Goal: Information Seeking & Learning: Check status

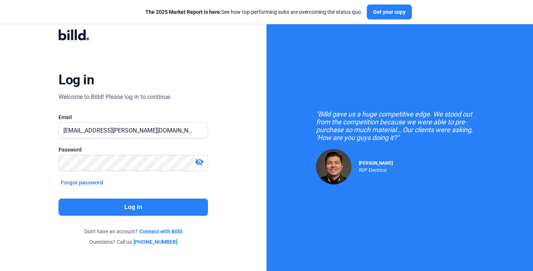
click at [155, 204] on button "Log in" at bounding box center [133, 206] width 149 height 17
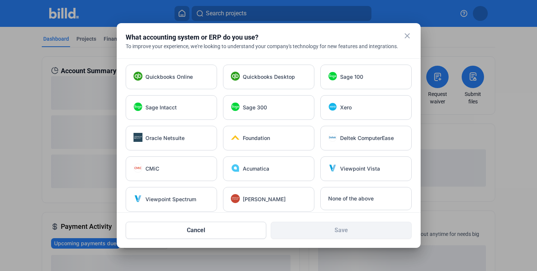
scroll to position [23, 0]
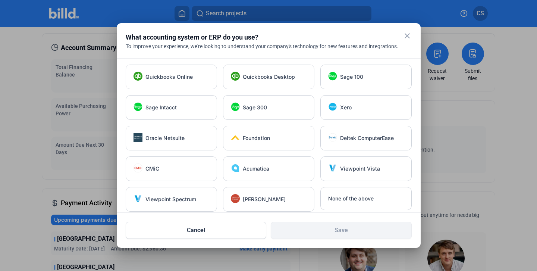
click at [405, 38] on mat-icon "close" at bounding box center [407, 35] width 9 height 9
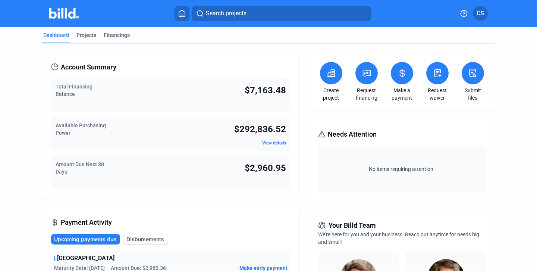
scroll to position [0, 0]
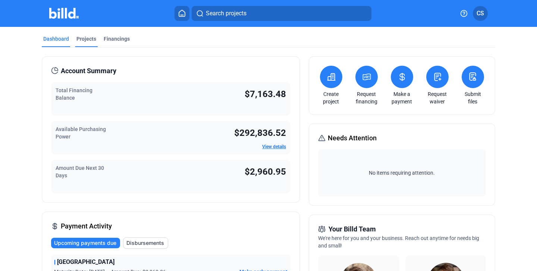
click at [81, 37] on div "Projects" at bounding box center [86, 38] width 20 height 7
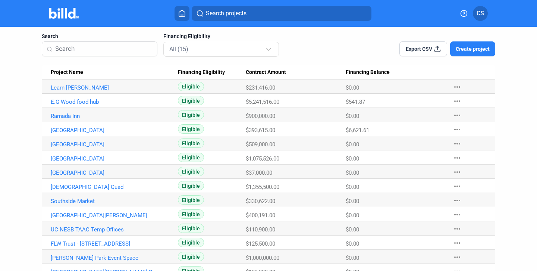
scroll to position [47, 0]
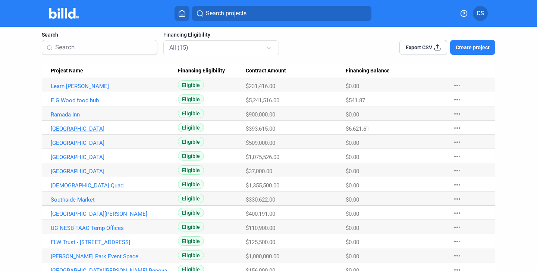
click at [79, 128] on link "[GEOGRAPHIC_DATA]" at bounding box center [111, 128] width 120 height 7
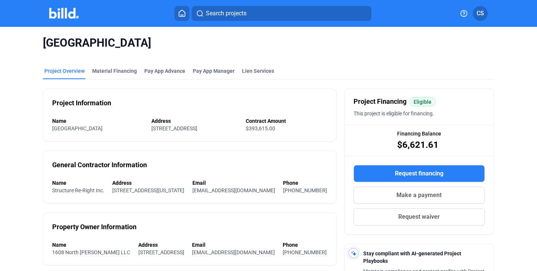
scroll to position [23, 0]
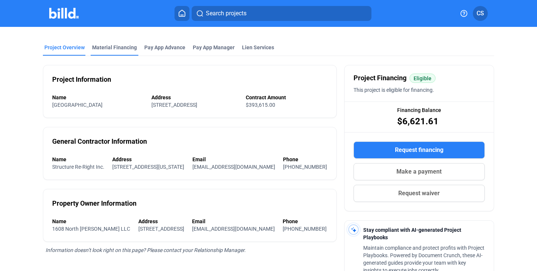
click at [126, 48] on div "Material Financing" at bounding box center [114, 47] width 45 height 7
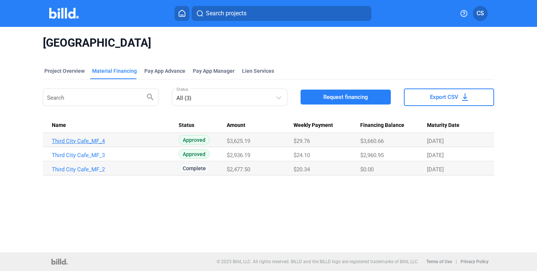
click at [91, 139] on link "Third City Cafe_MF_4" at bounding box center [112, 141] width 120 height 7
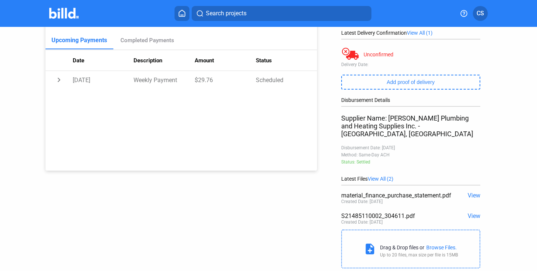
scroll to position [121, 0]
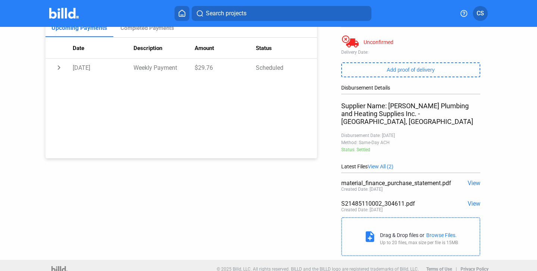
click at [381, 163] on span "View All (2)" at bounding box center [381, 166] width 26 height 6
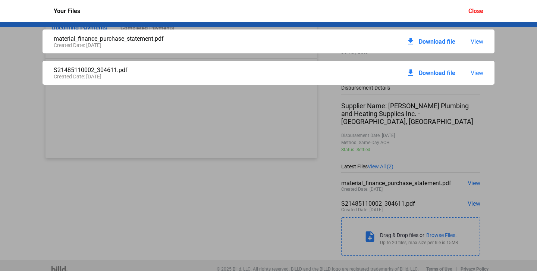
click at [492, 168] on div "material_finance_purchase_statement.pdf Created Date: [DATE] download Download …" at bounding box center [268, 146] width 537 height 249
click at [466, 192] on div "material_finance_purchase_statement.pdf Created Date: [DATE] download Download …" at bounding box center [268, 146] width 537 height 249
click at [475, 11] on div "Close" at bounding box center [475, 10] width 15 height 7
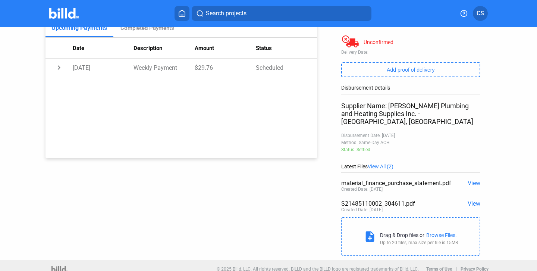
click at [469, 200] on span "View" at bounding box center [474, 203] width 13 height 7
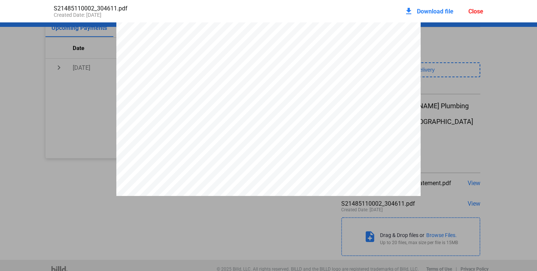
scroll to position [151, 0]
click at [472, 11] on div "Close" at bounding box center [475, 11] width 15 height 7
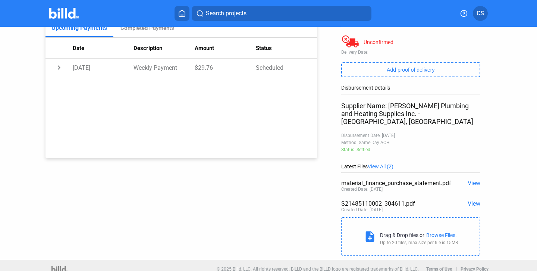
scroll to position [0, 0]
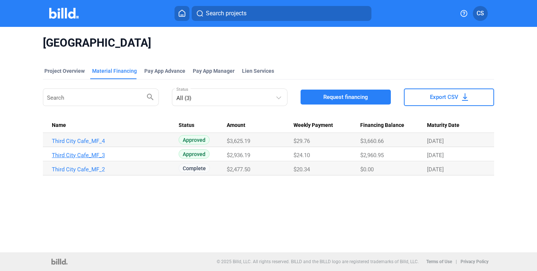
click at [98, 156] on link "Third City Cafe_MF_3" at bounding box center [112, 155] width 120 height 7
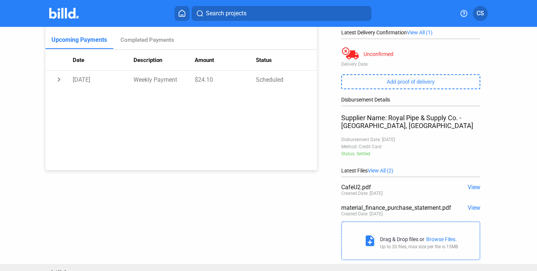
scroll to position [121, 0]
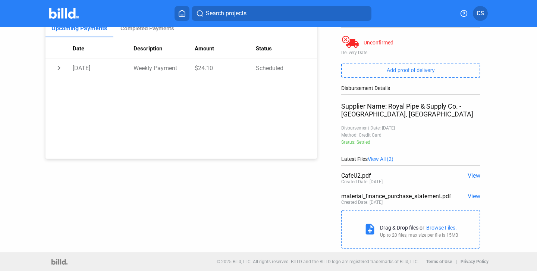
click at [470, 177] on span "View" at bounding box center [474, 175] width 13 height 7
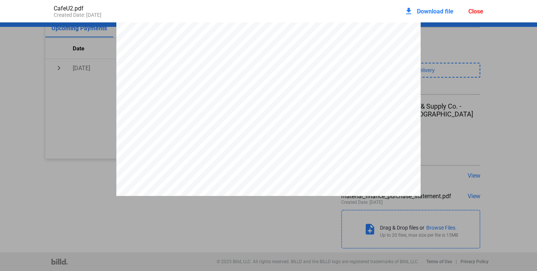
scroll to position [136, 0]
